Goal: Information Seeking & Learning: Compare options

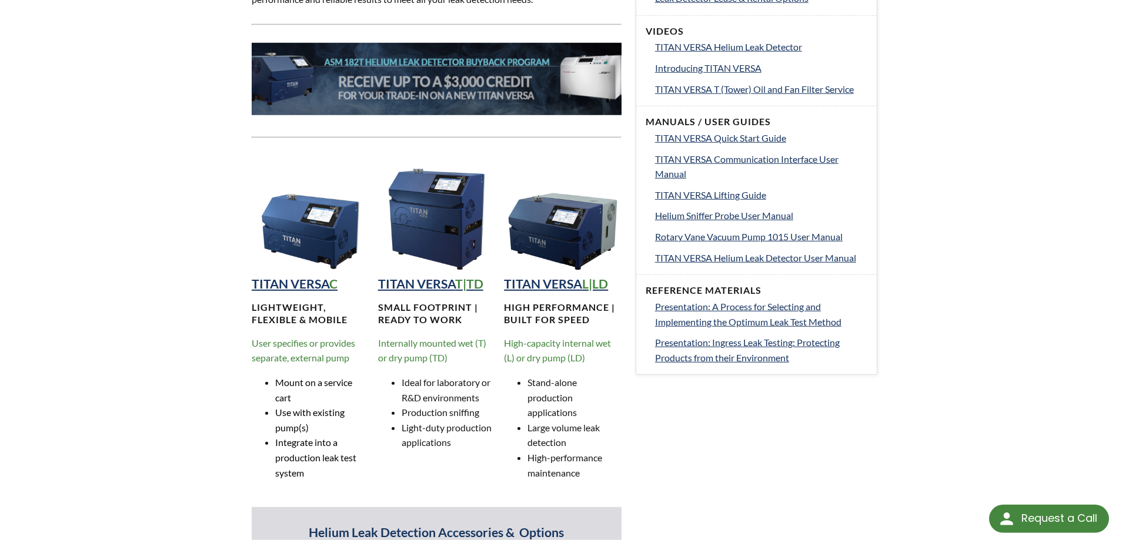
scroll to position [660, 0]
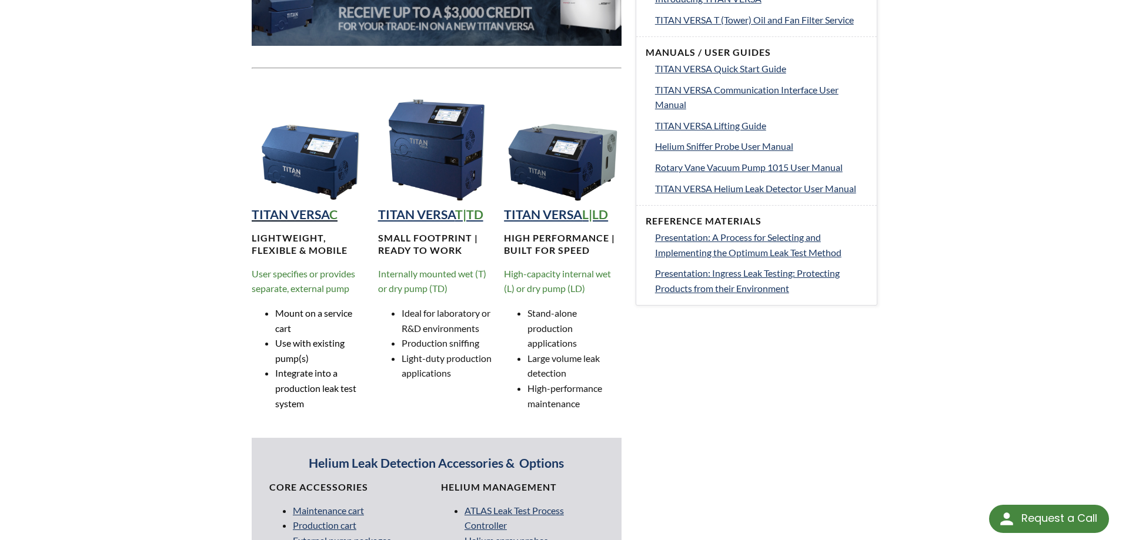
click at [297, 213] on strong "TITAN VERSA" at bounding box center [291, 214] width 78 height 15
click at [417, 219] on strong "TITAN VERSA" at bounding box center [416, 214] width 77 height 15
click at [551, 213] on strong "TITAN VERSA" at bounding box center [543, 214] width 78 height 15
click at [314, 210] on strong "TITAN VERSA" at bounding box center [291, 214] width 78 height 15
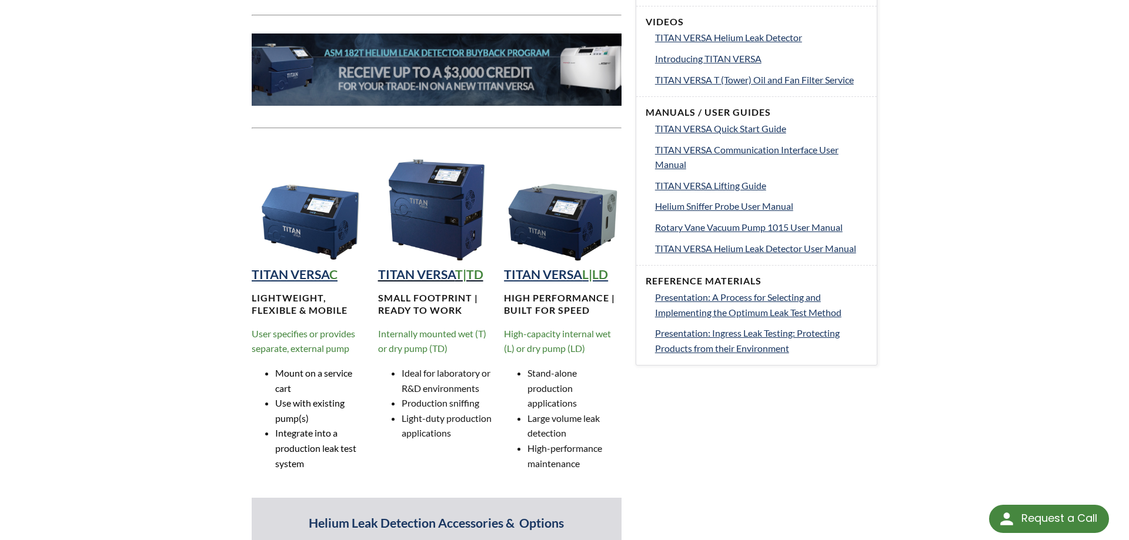
click at [446, 276] on strong "TITAN VERSA" at bounding box center [416, 274] width 77 height 15
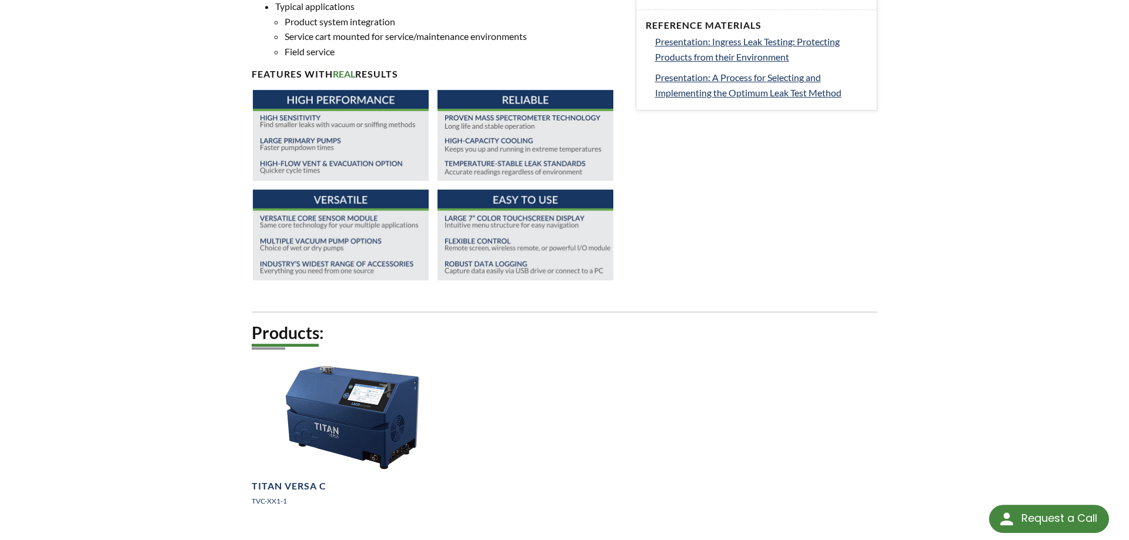
scroll to position [600, 0]
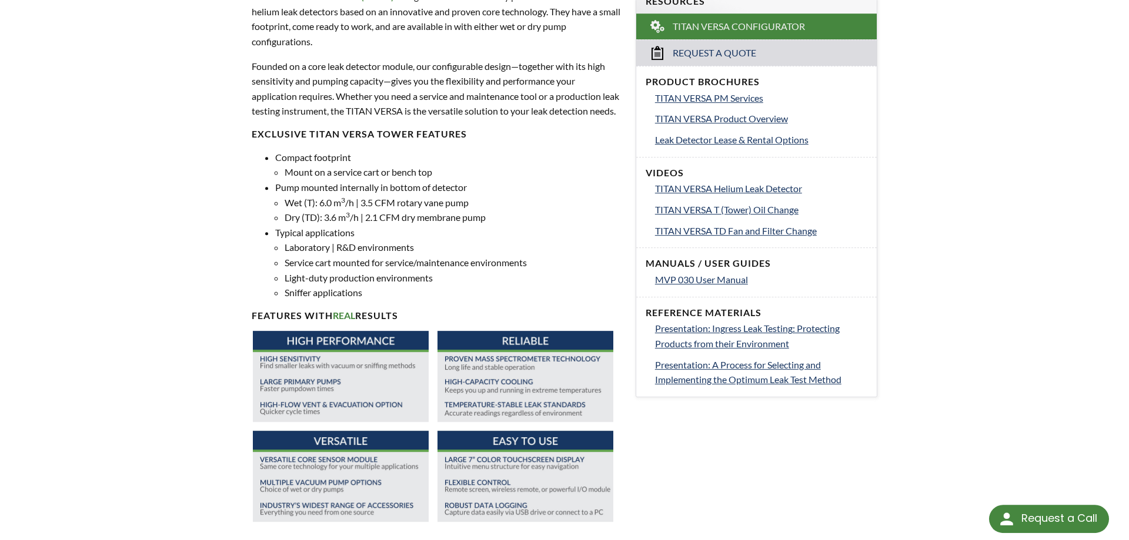
scroll to position [300, 0]
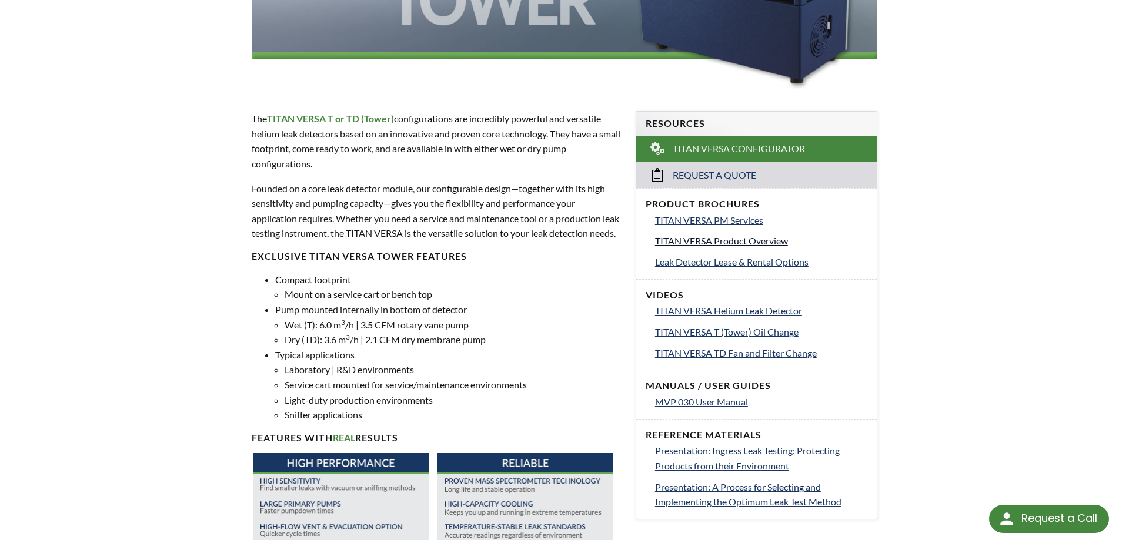
click at [725, 240] on span "TITAN VERSA Product Overview" at bounding box center [721, 240] width 133 height 11
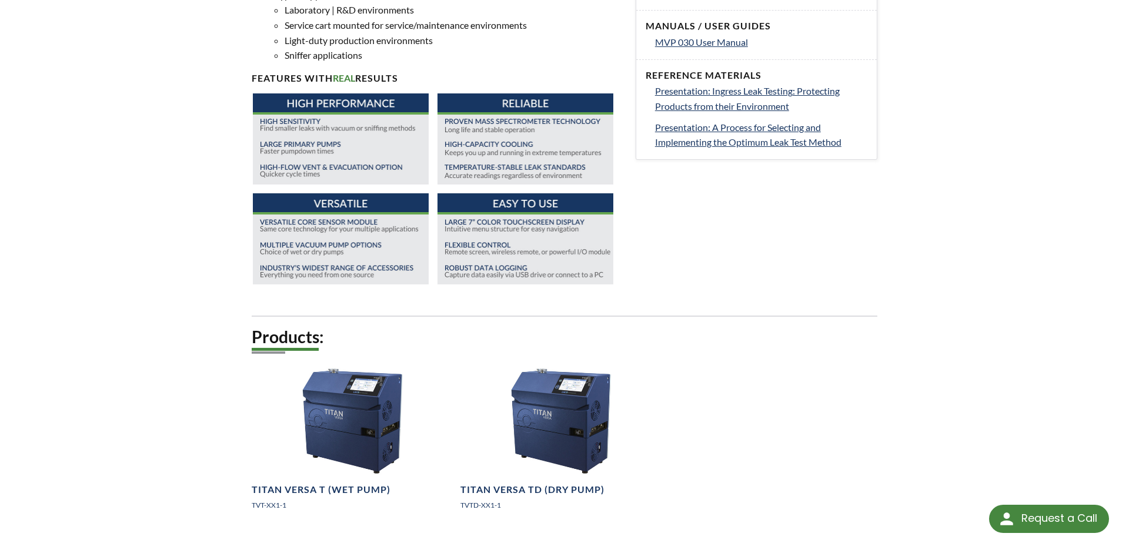
scroll to position [780, 0]
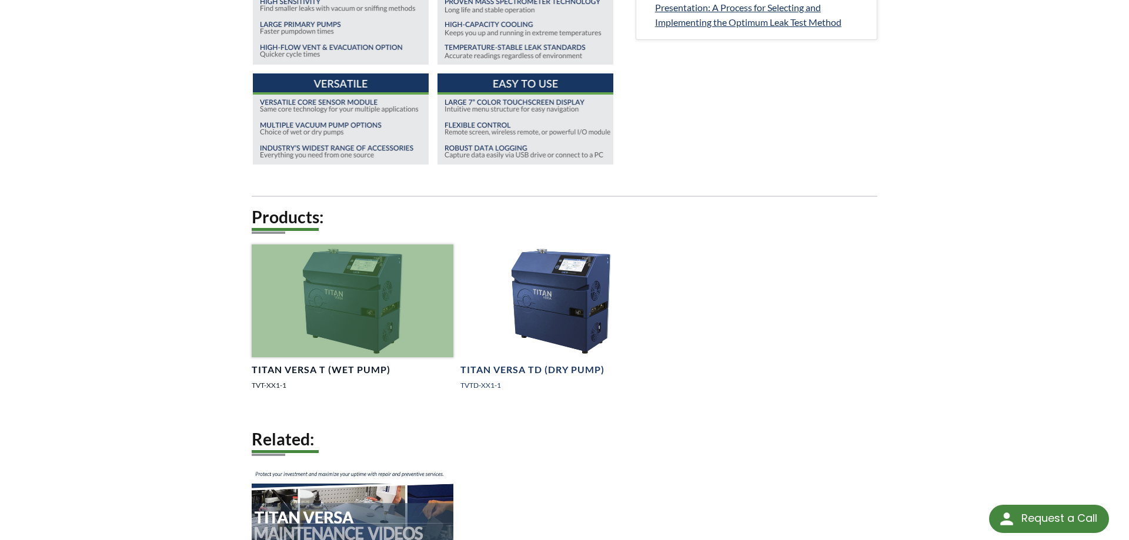
click at [339, 319] on div at bounding box center [353, 301] width 202 height 113
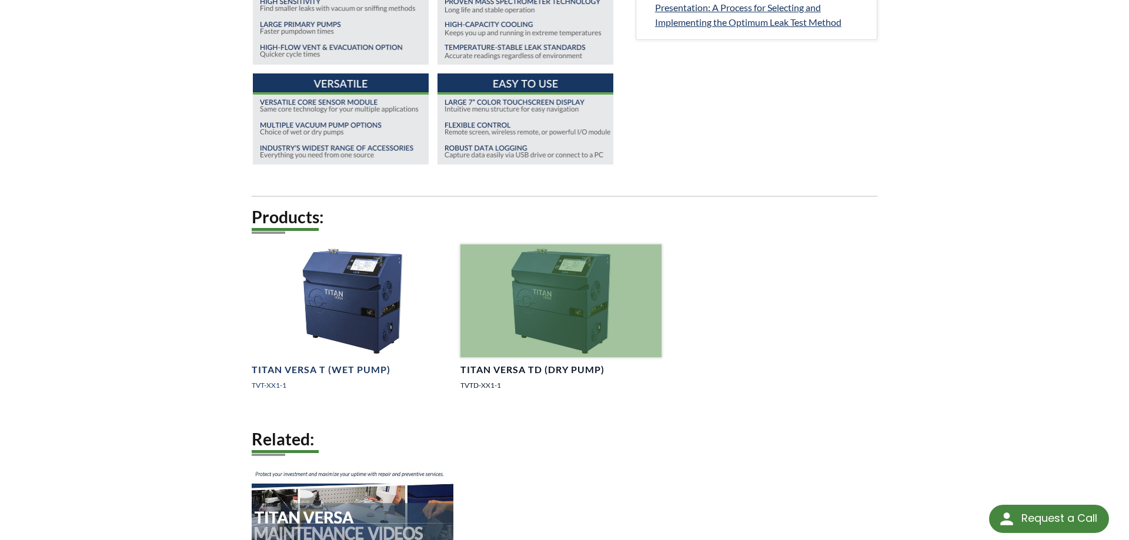
click at [562, 325] on div at bounding box center [562, 301] width 202 height 113
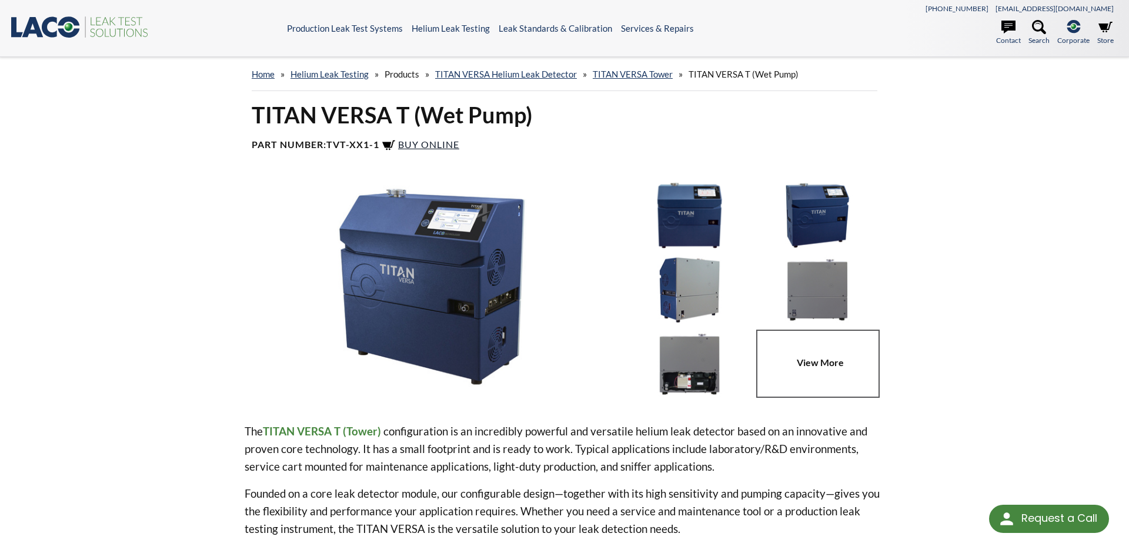
click at [433, 144] on span "Buy Online" at bounding box center [428, 144] width 61 height 11
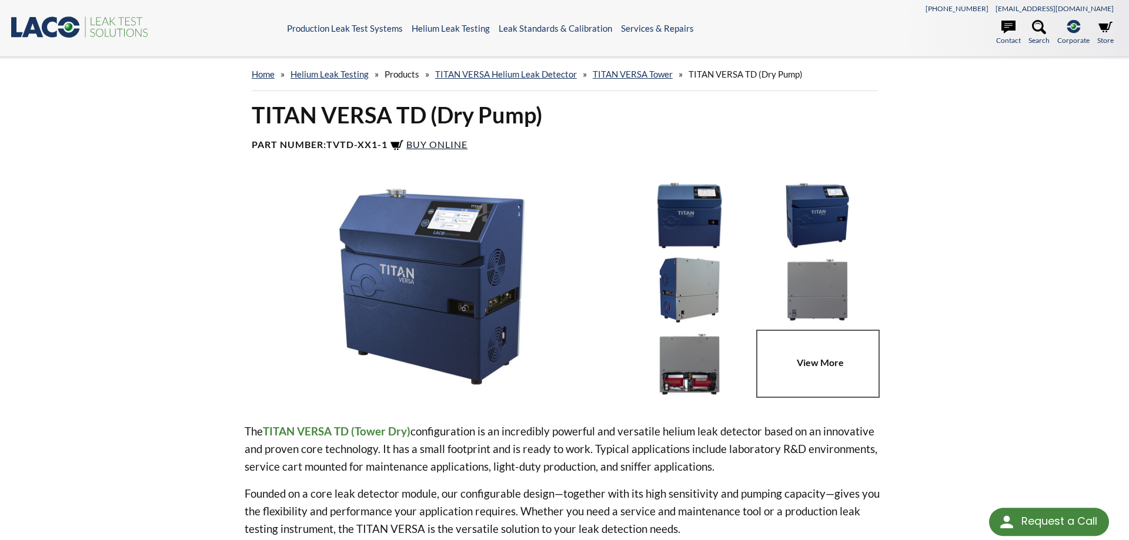
click at [453, 144] on span "Buy Online" at bounding box center [436, 144] width 61 height 11
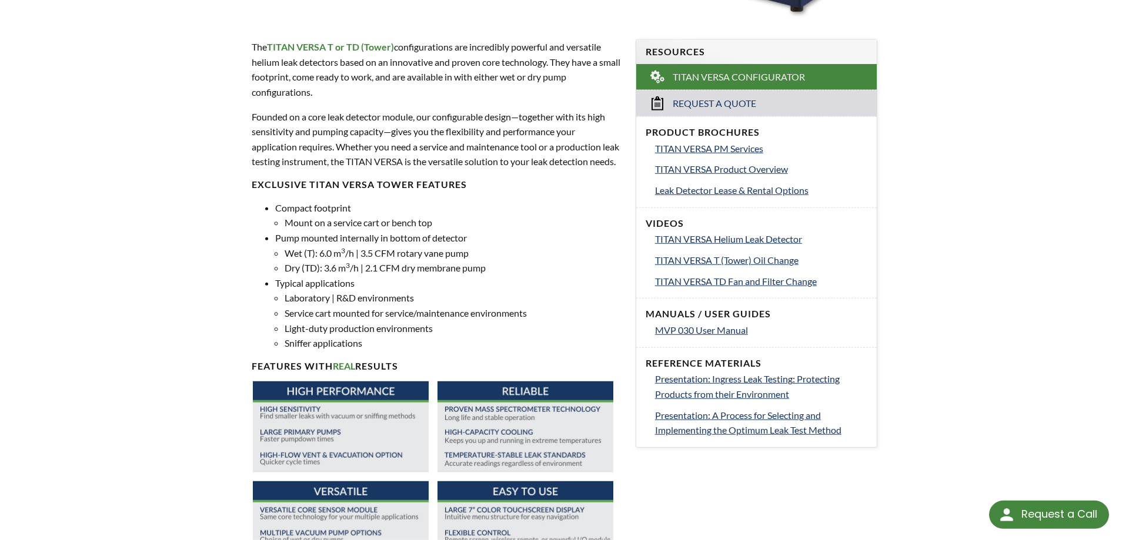
scroll to position [300, 0]
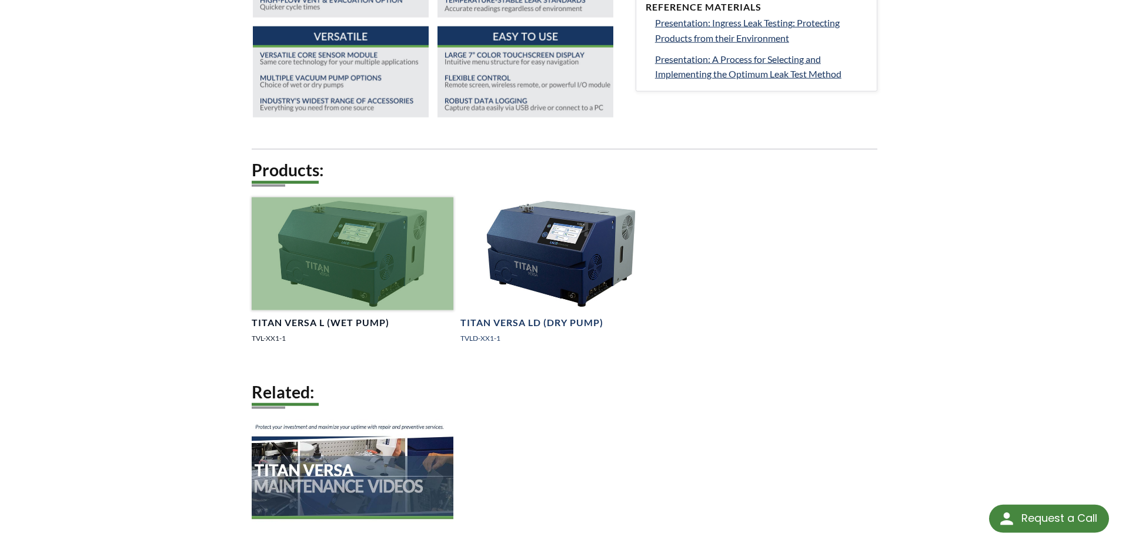
scroll to position [840, 0]
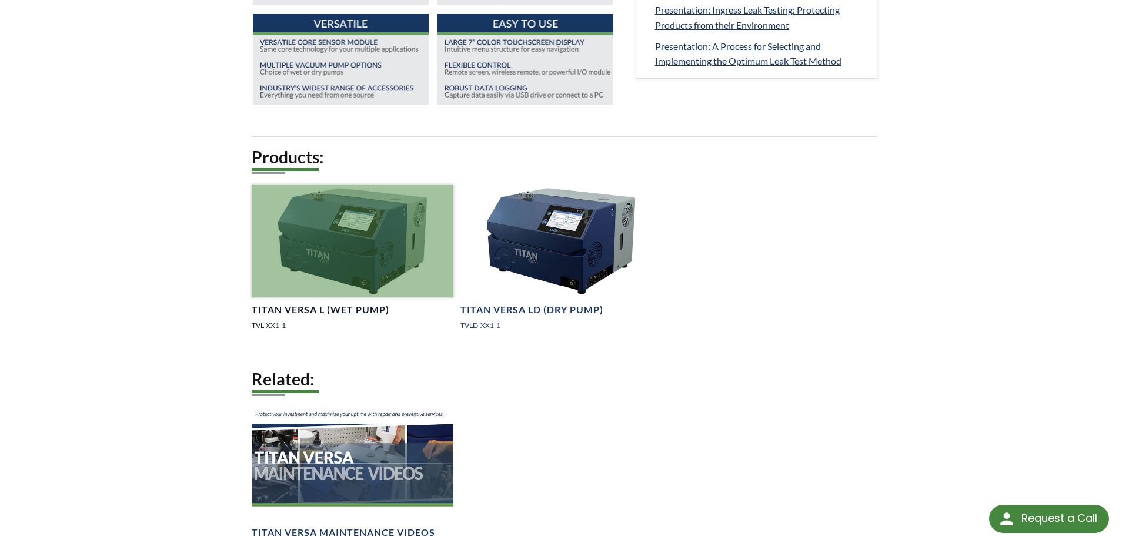
click at [376, 258] on div at bounding box center [353, 241] width 202 height 113
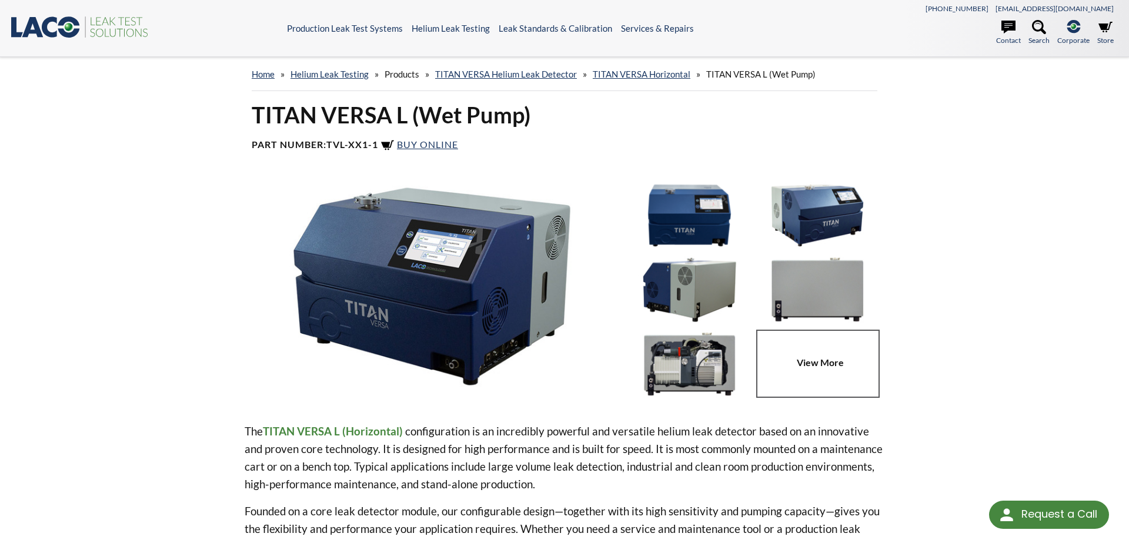
click at [437, 139] on h4 "Part Number: TVL-XX1-1 Buy Online" at bounding box center [565, 146] width 626 height 14
click at [439, 145] on span "Buy Online" at bounding box center [427, 144] width 61 height 11
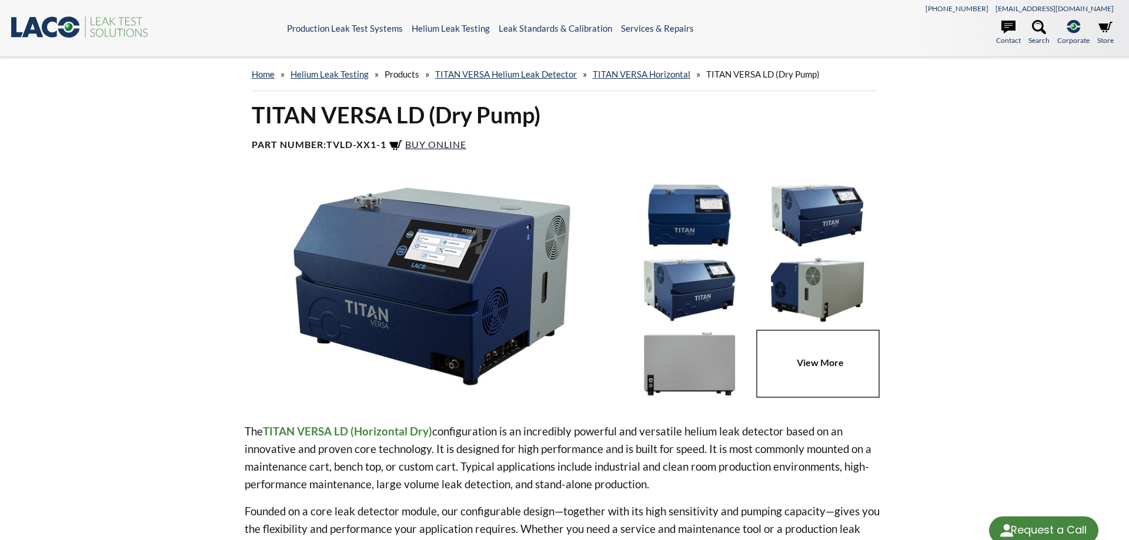
click at [446, 148] on span "Buy Online" at bounding box center [435, 144] width 61 height 11
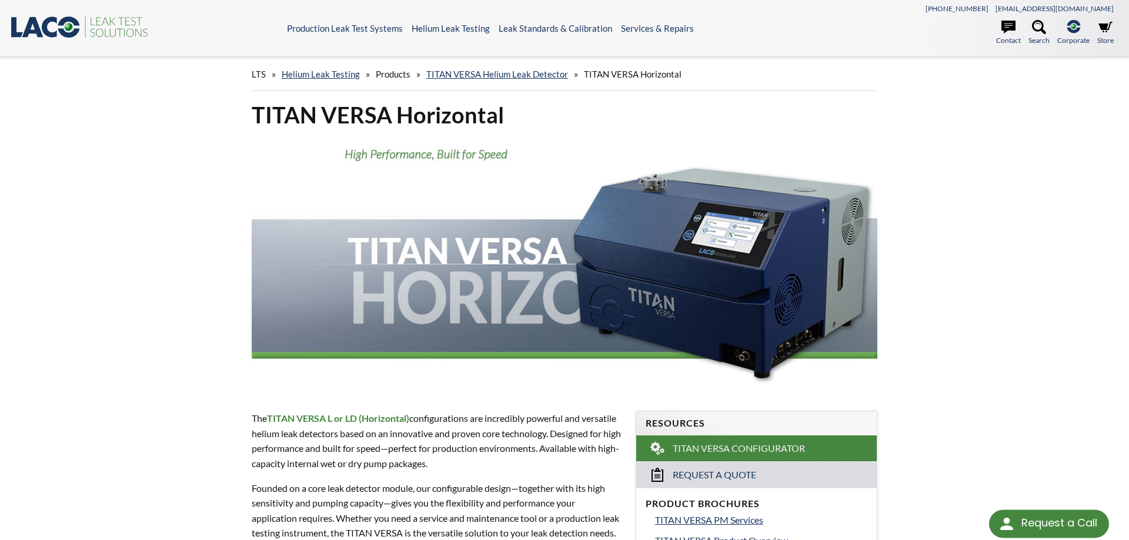
scroll to position [840, 0]
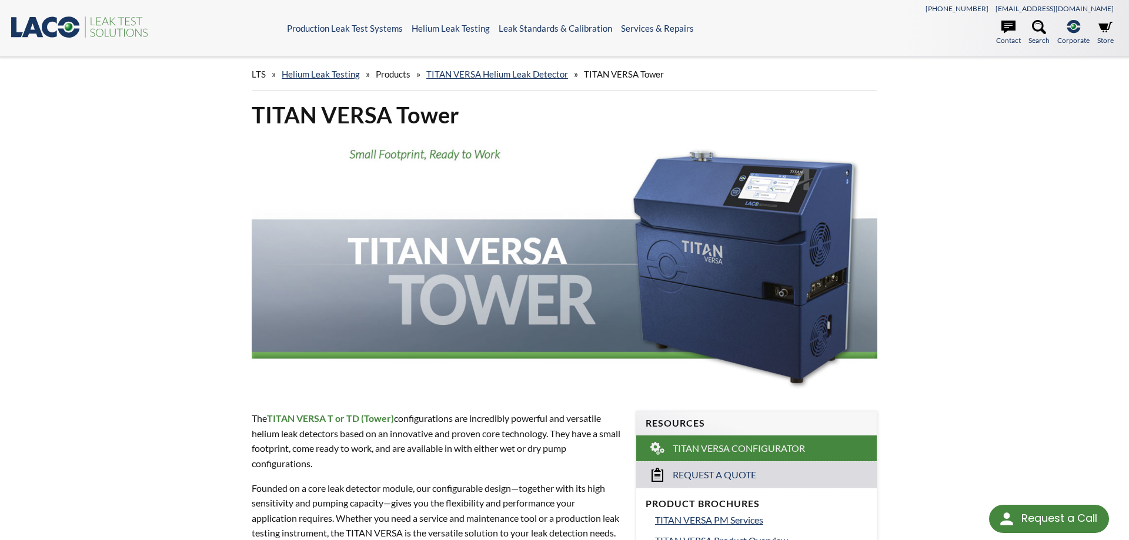
scroll to position [180, 0]
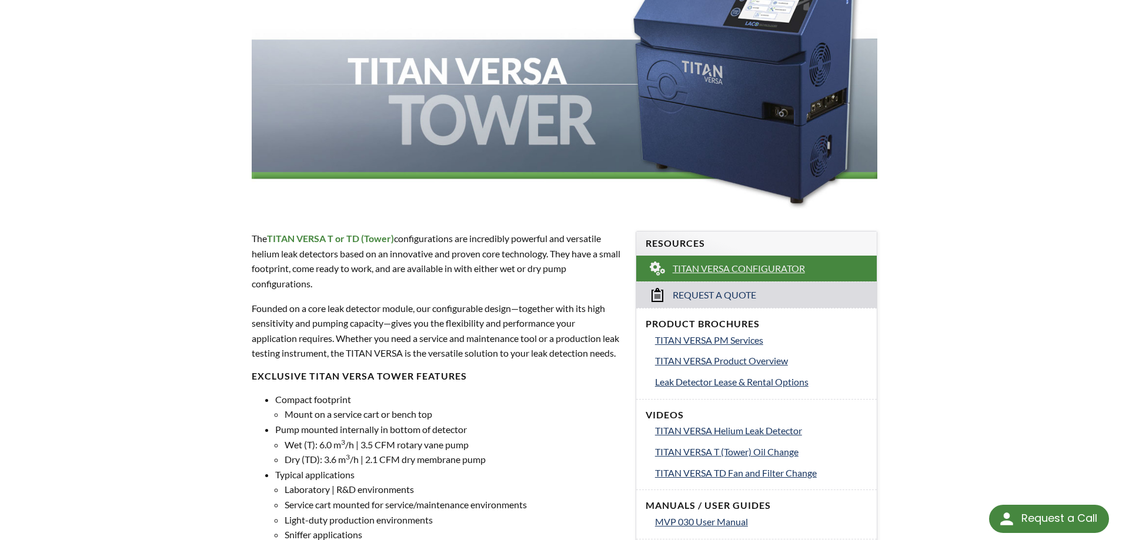
click at [730, 265] on span "TITAN VERSA Configurator" at bounding box center [739, 269] width 132 height 12
click at [565, 322] on p "Founded on a core leak detector module, our configurable design—together with i…" at bounding box center [437, 331] width 370 height 60
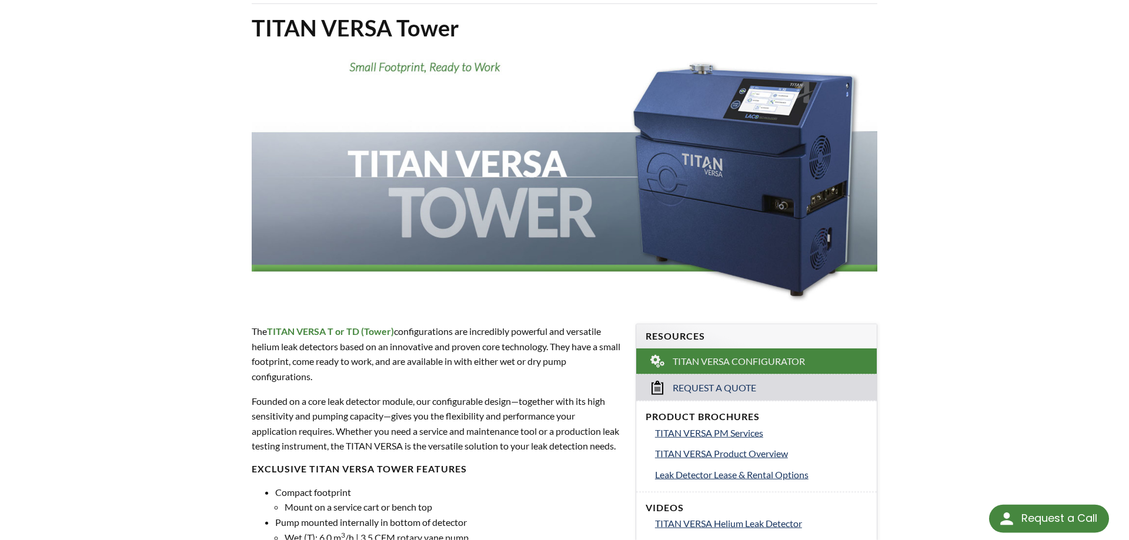
scroll to position [120, 0]
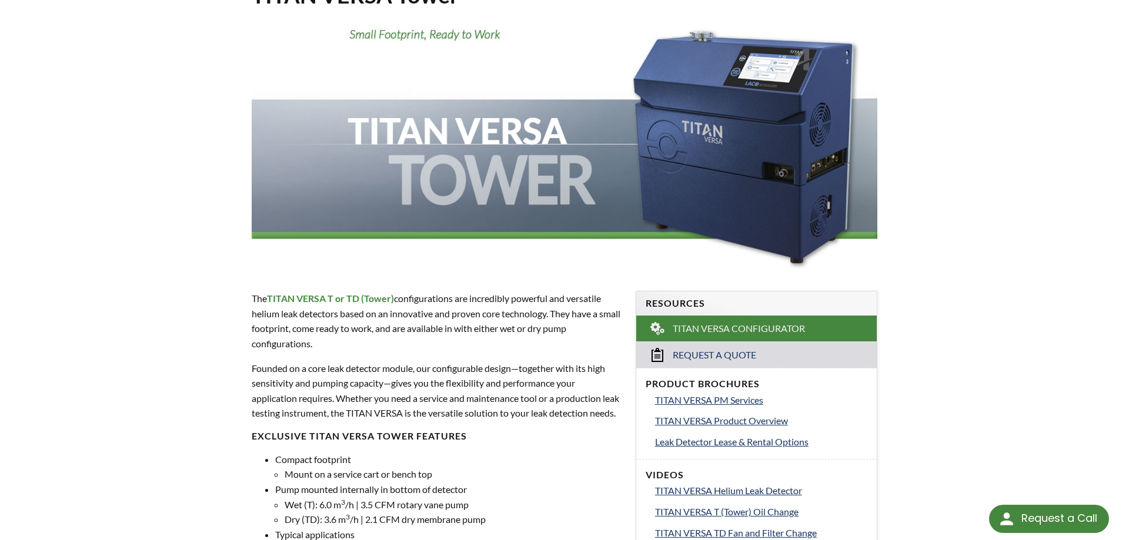
click at [521, 305] on p "The TITAN VERSA T or TD (Tower) configurations are incredibly powerful and vers…" at bounding box center [437, 321] width 370 height 60
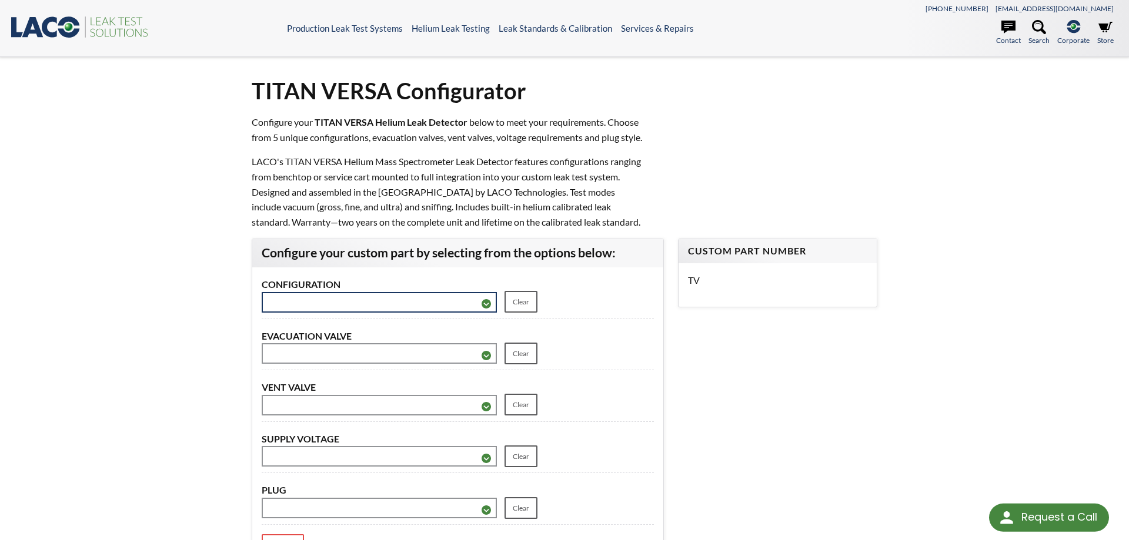
click at [262, 292] on select "**********" at bounding box center [379, 302] width 235 height 21
click at [648, 292] on label "CONFIGURATION" at bounding box center [458, 284] width 392 height 15
